Goal: Information Seeking & Learning: Find specific fact

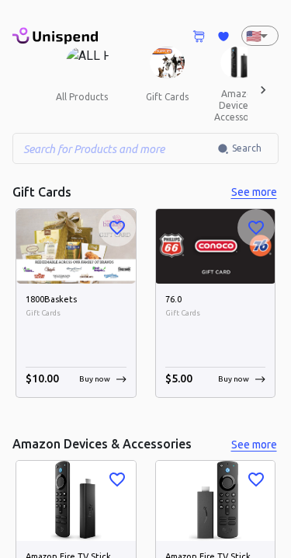
click at [164, 145] on input "text" at bounding box center [114, 148] width 205 height 31
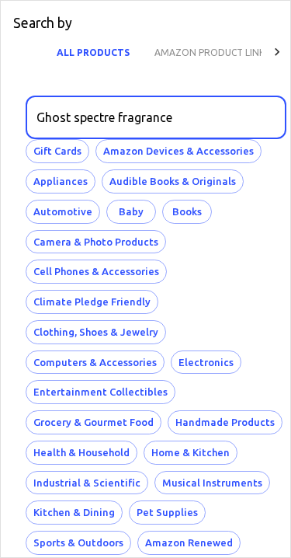
type input "Ghost spectre fragrance"
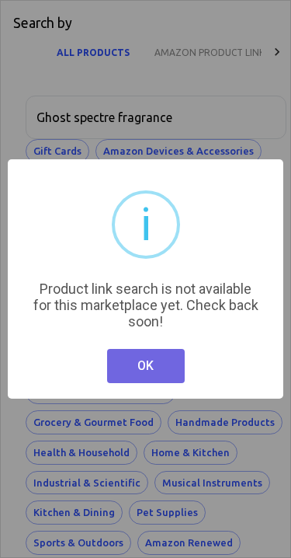
click at [162, 381] on button "OK" at bounding box center [146, 366] width 78 height 34
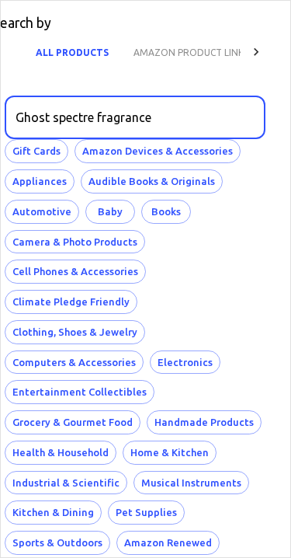
scroll to position [0, 21]
